Goal: Information Seeking & Learning: Learn about a topic

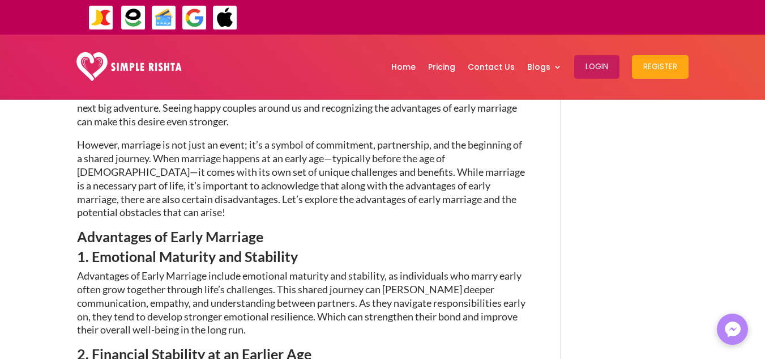
scroll to position [510, 0]
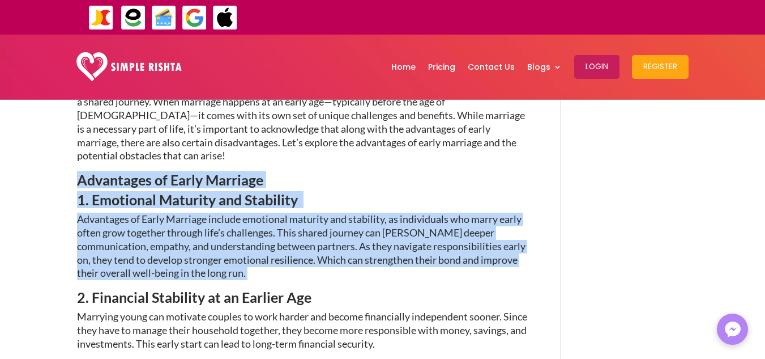
drag, startPoint x: 78, startPoint y: 174, endPoint x: 197, endPoint y: 287, distance: 163.5
copy div "Advantages of Early Marriage 1. Emotional Maturity and Stability Advantages of …"
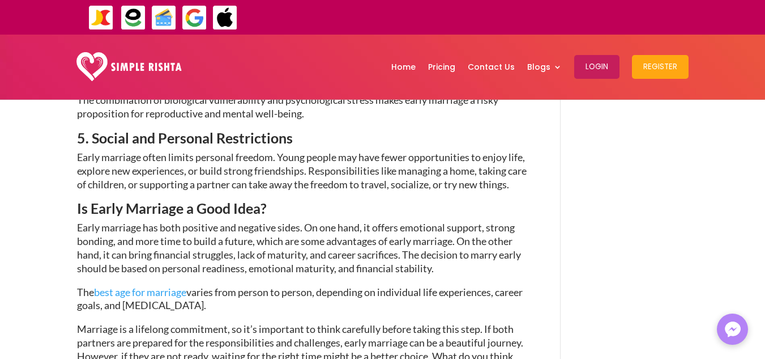
scroll to position [1699, 0]
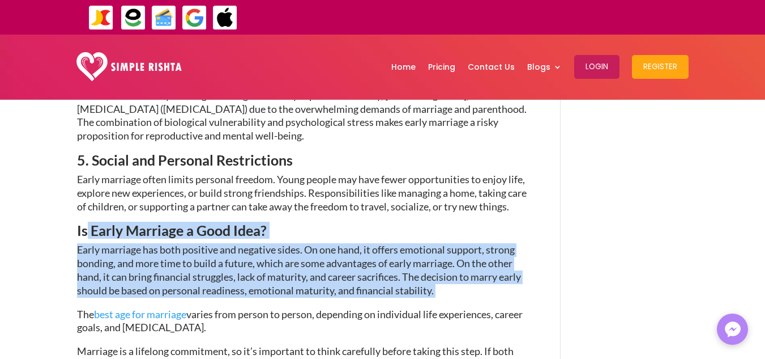
drag, startPoint x: 85, startPoint y: 253, endPoint x: 472, endPoint y: 316, distance: 392.4
copy div "Early Marriage a Good Idea? Early marriage has both positive and negative sides…"
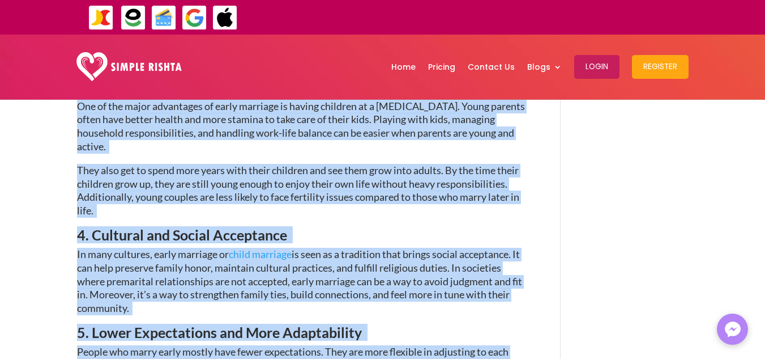
scroll to position [0, 0]
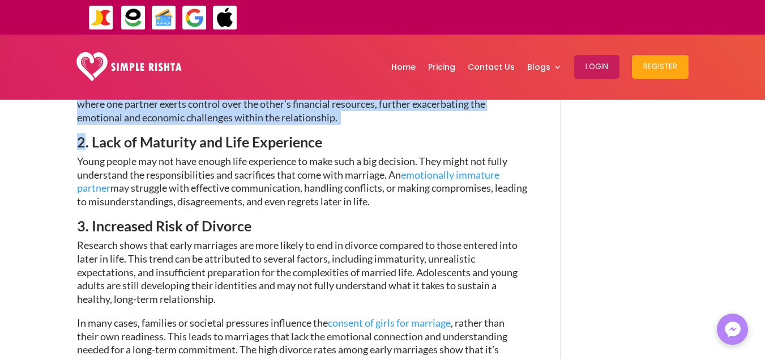
drag, startPoint x: 81, startPoint y: 187, endPoint x: 420, endPoint y: -49, distance: 413.7
click at [420, 0] on html "ایپ میں پیمنٹ صرف گوگل پے اور ایپل پے کے ذریعے ممکن ہے۔ جاز کیش ، ایزی پیسہ یا …" at bounding box center [382, 258] width 765 height 2957
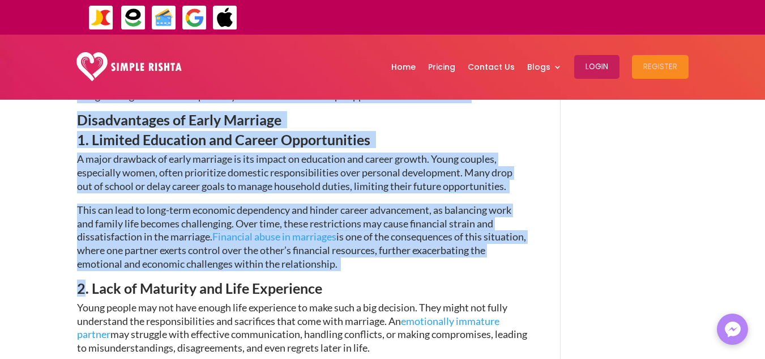
scroll to position [1016, 0]
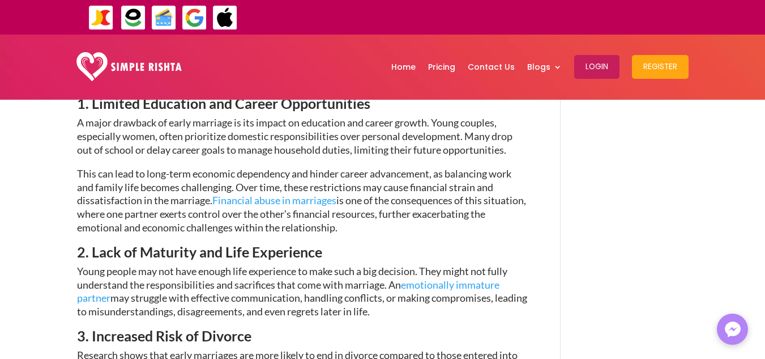
scroll to position [1129, 0]
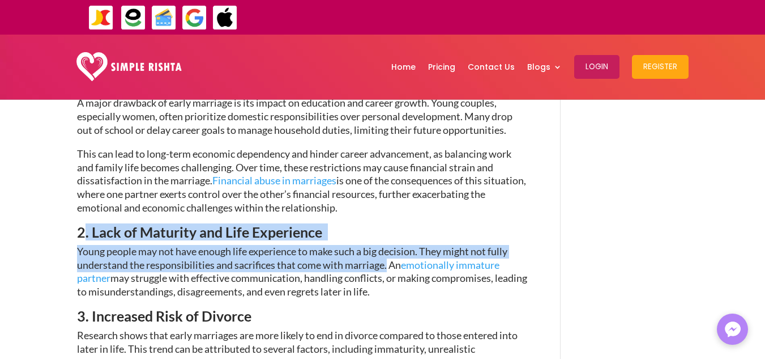
drag, startPoint x: 83, startPoint y: 242, endPoint x: 390, endPoint y: 271, distance: 307.8
click at [390, 271] on div "Marriage is something most people can’t escape! It’s often one of the first big…" at bounding box center [302, 176] width 450 height 1584
copy div ". Lack of Maturity and Life Experience Young people may not have enough life ex…"
